Goal: Task Accomplishment & Management: Complete application form

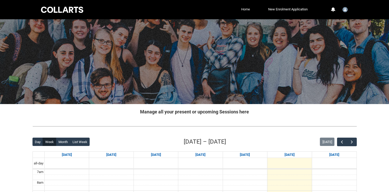
click at [240, 11] on link "Home" at bounding box center [245, 9] width 11 height 8
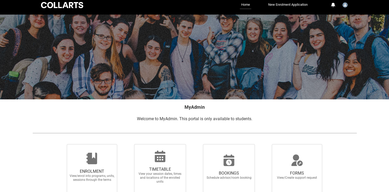
scroll to position [84, 0]
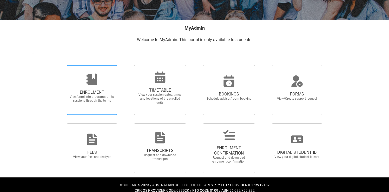
click at [89, 98] on span "View/enrol into programs, units, sessions through the terms" at bounding box center [92, 99] width 46 height 8
click at [61, 65] on input "ENROLMENT View/enrol into programs, units, sessions through the terms" at bounding box center [60, 65] width 0 height 0
radio input "true"
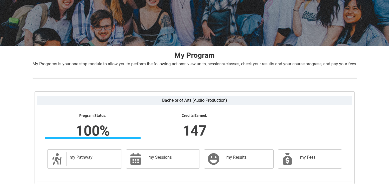
scroll to position [98, 0]
